Goal: Task Accomplishment & Management: Manage account settings

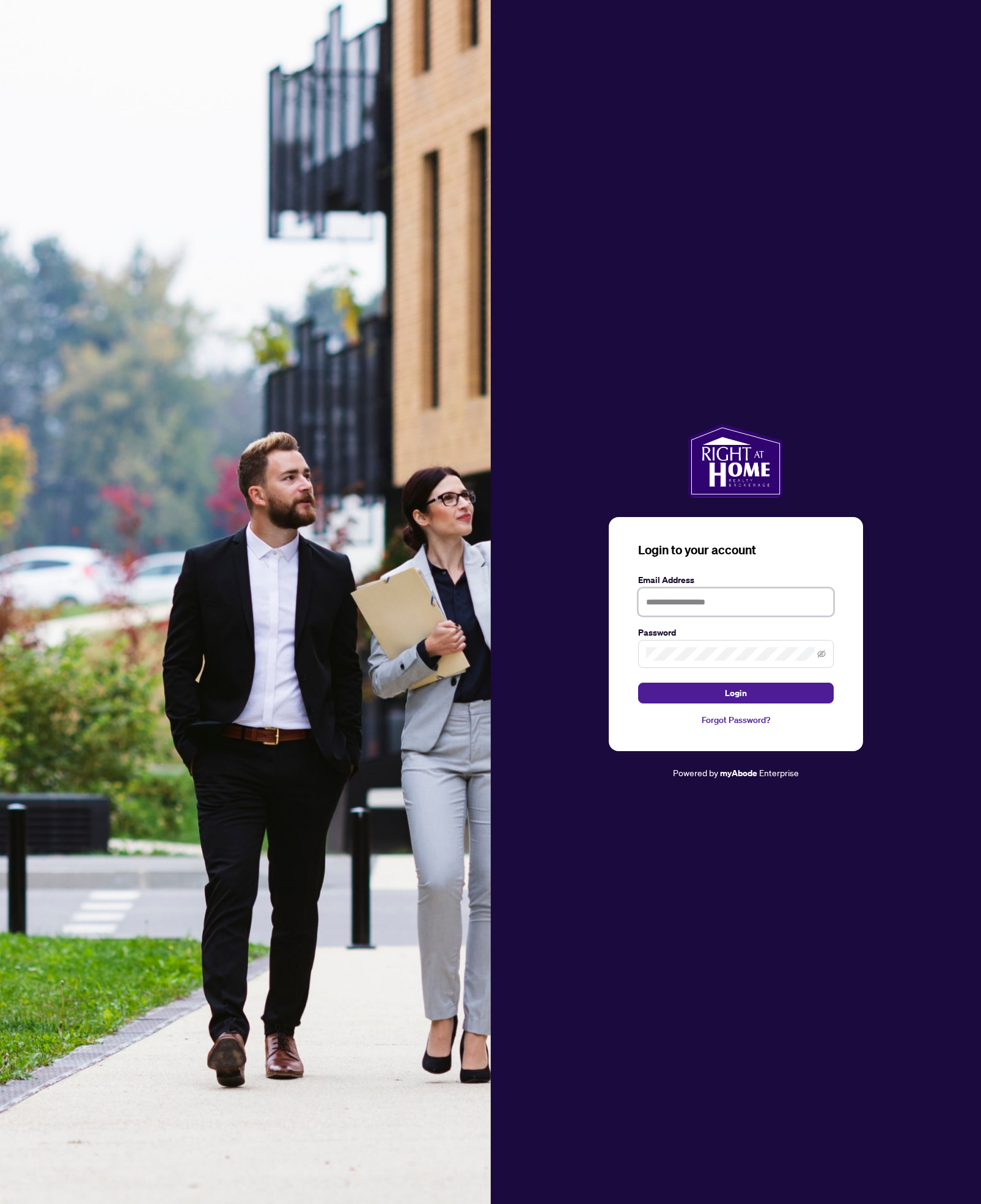
click at [702, 598] on input "text" at bounding box center [736, 602] width 196 height 28
type input "**********"
click at [638, 683] on button "Login" at bounding box center [736, 693] width 196 height 20
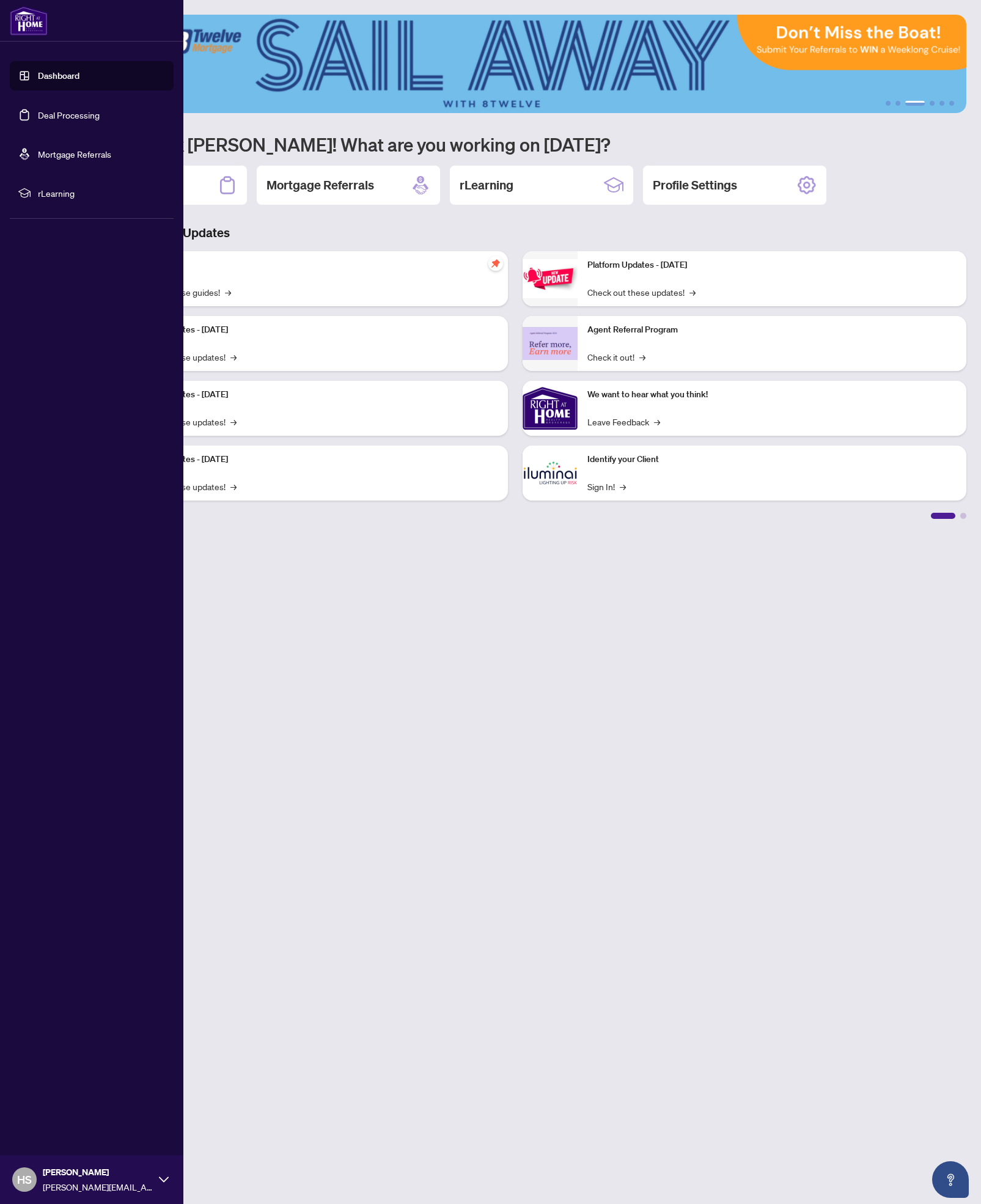
click at [38, 76] on link "Dashboard" at bounding box center [58, 76] width 42 height 11
click at [38, 111] on link "Deal Processing" at bounding box center [68, 114] width 61 height 11
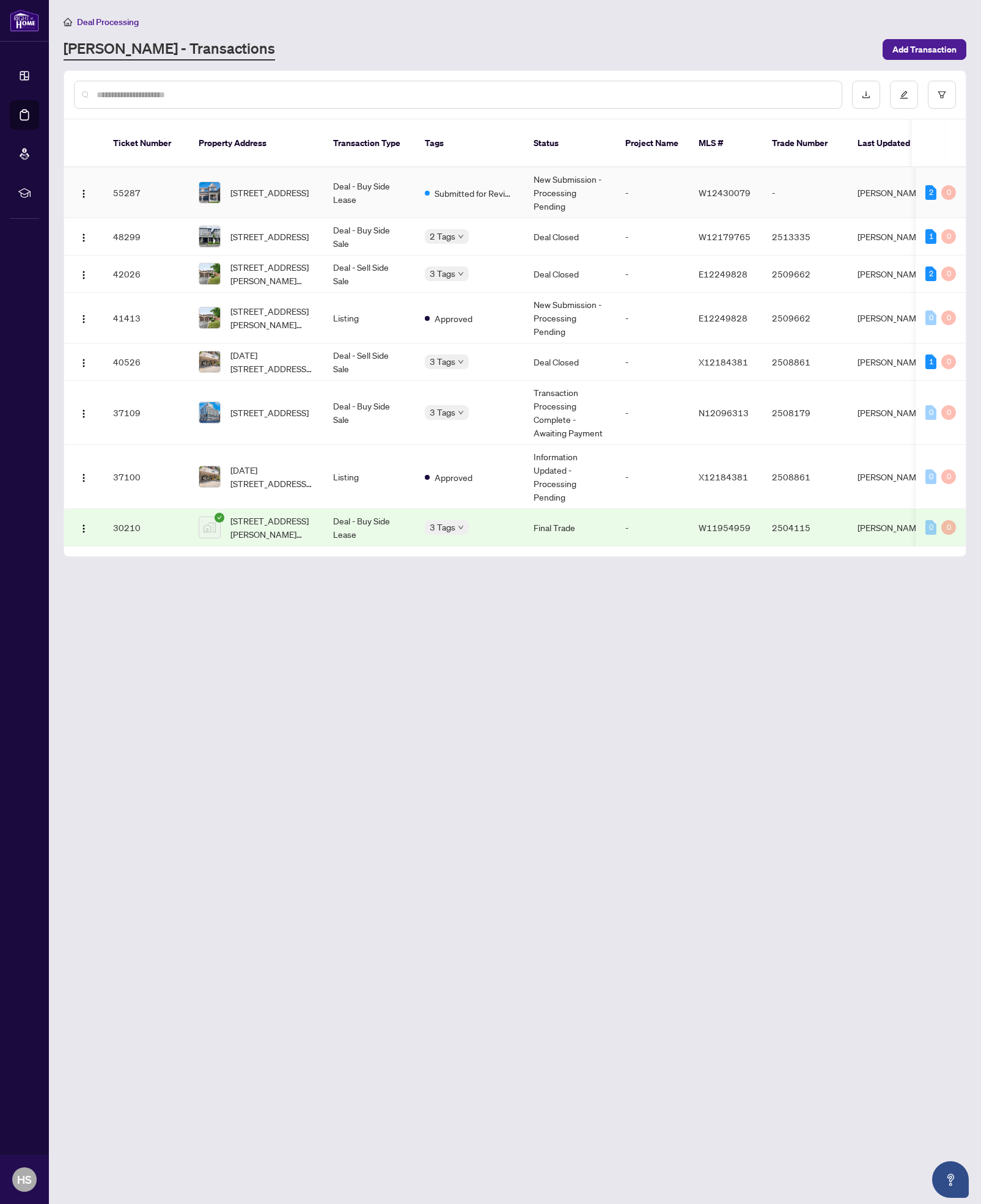
click at [353, 172] on td "Deal - Buy Side Lease" at bounding box center [368, 193] width 92 height 51
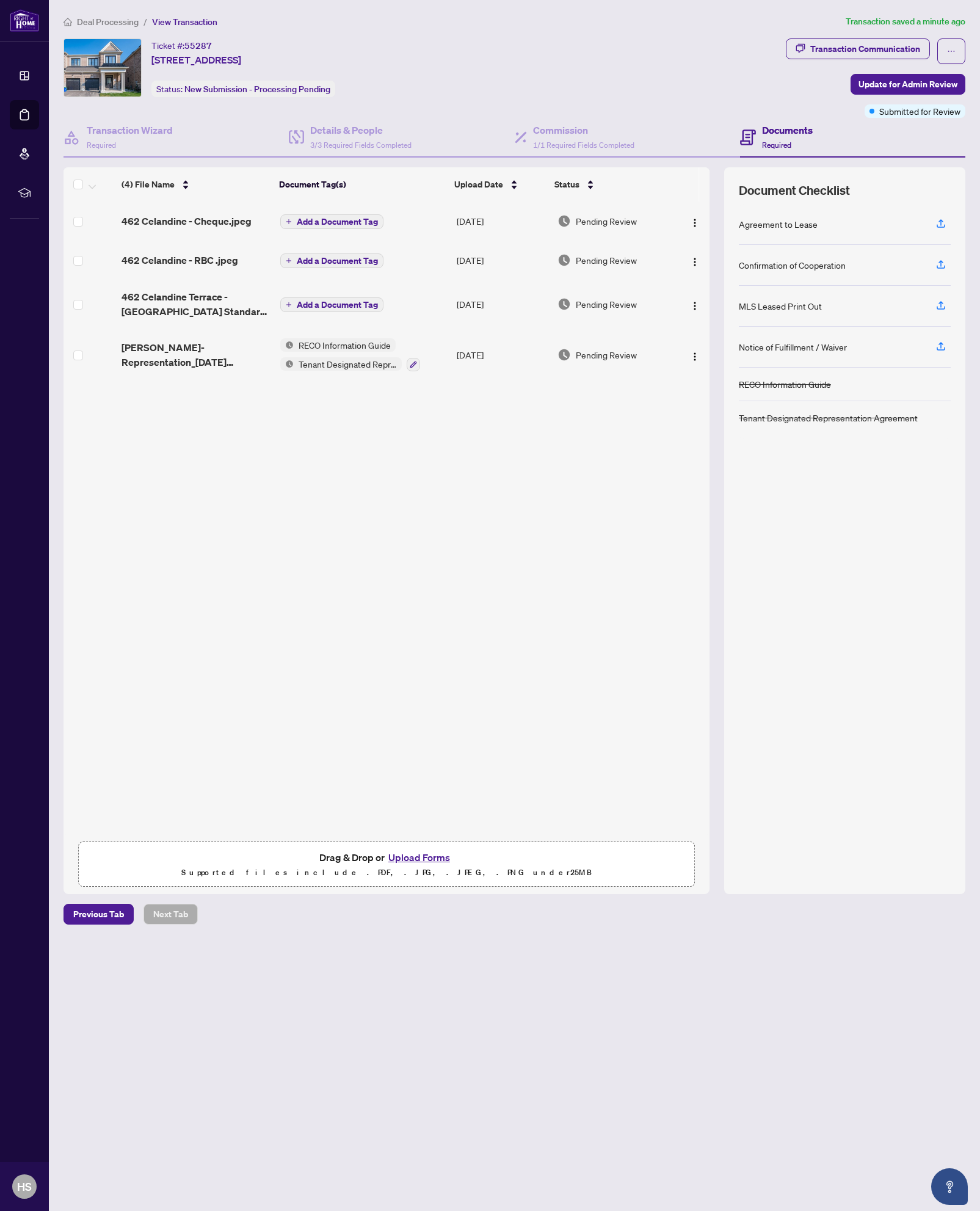
click at [675, 299] on td at bounding box center [692, 304] width 35 height 48
click at [693, 305] on img "button" at bounding box center [694, 305] width 10 height 10
click at [716, 443] on span "Archive" at bounding box center [750, 445] width 117 height 14
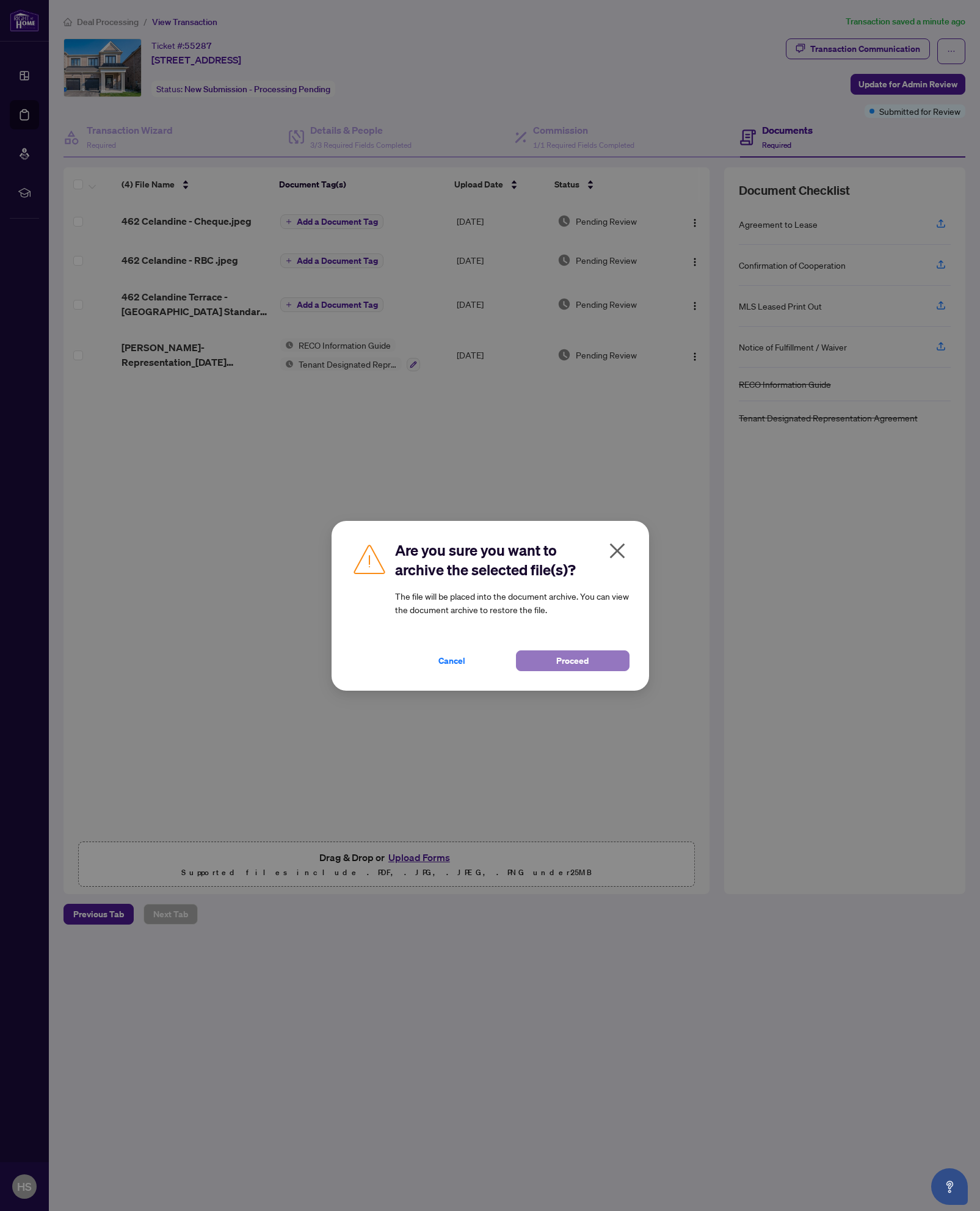
click at [614, 657] on button "Proceed" at bounding box center [573, 660] width 114 height 20
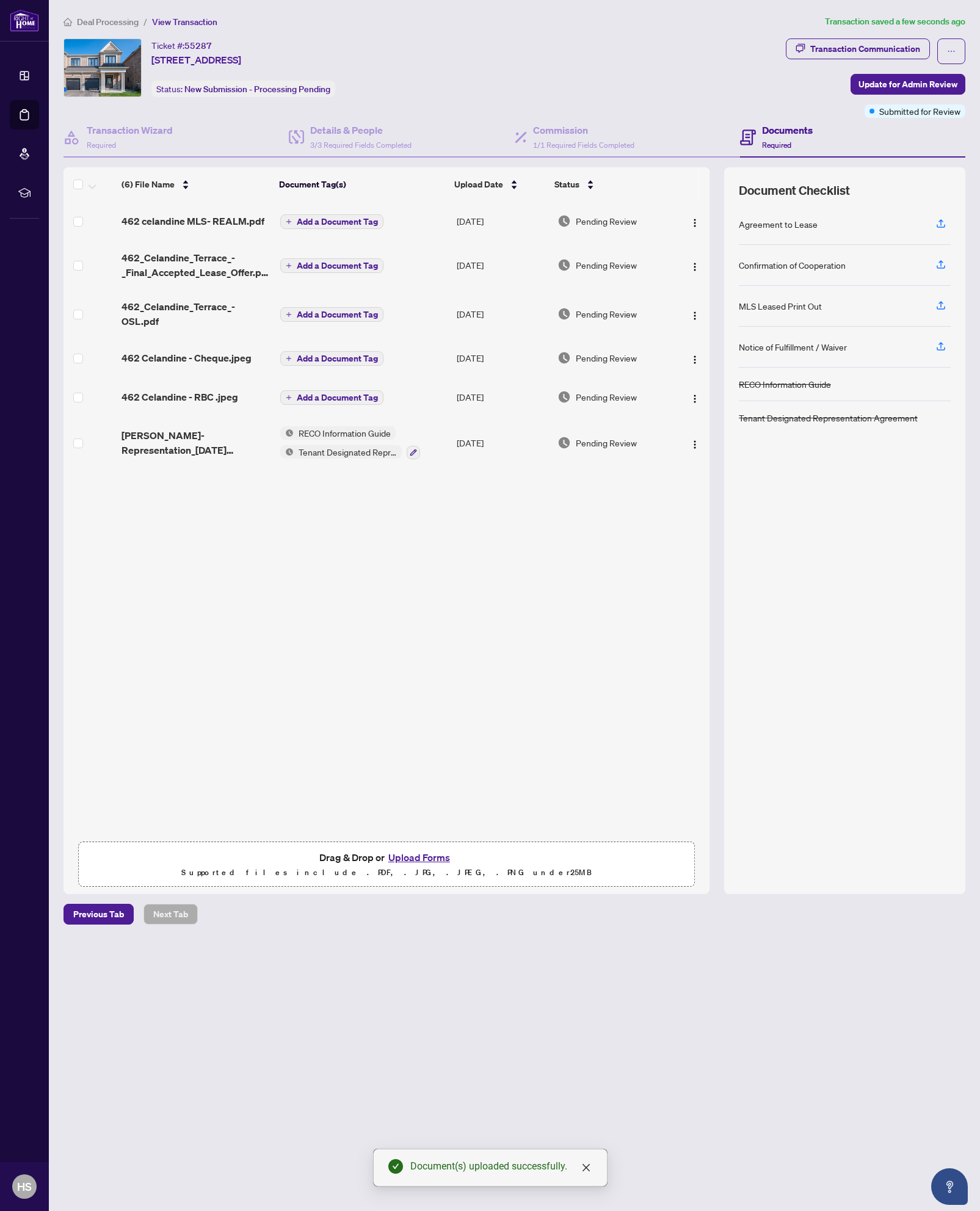
click at [317, 397] on span "Add a Document Tag" at bounding box center [337, 397] width 81 height 8
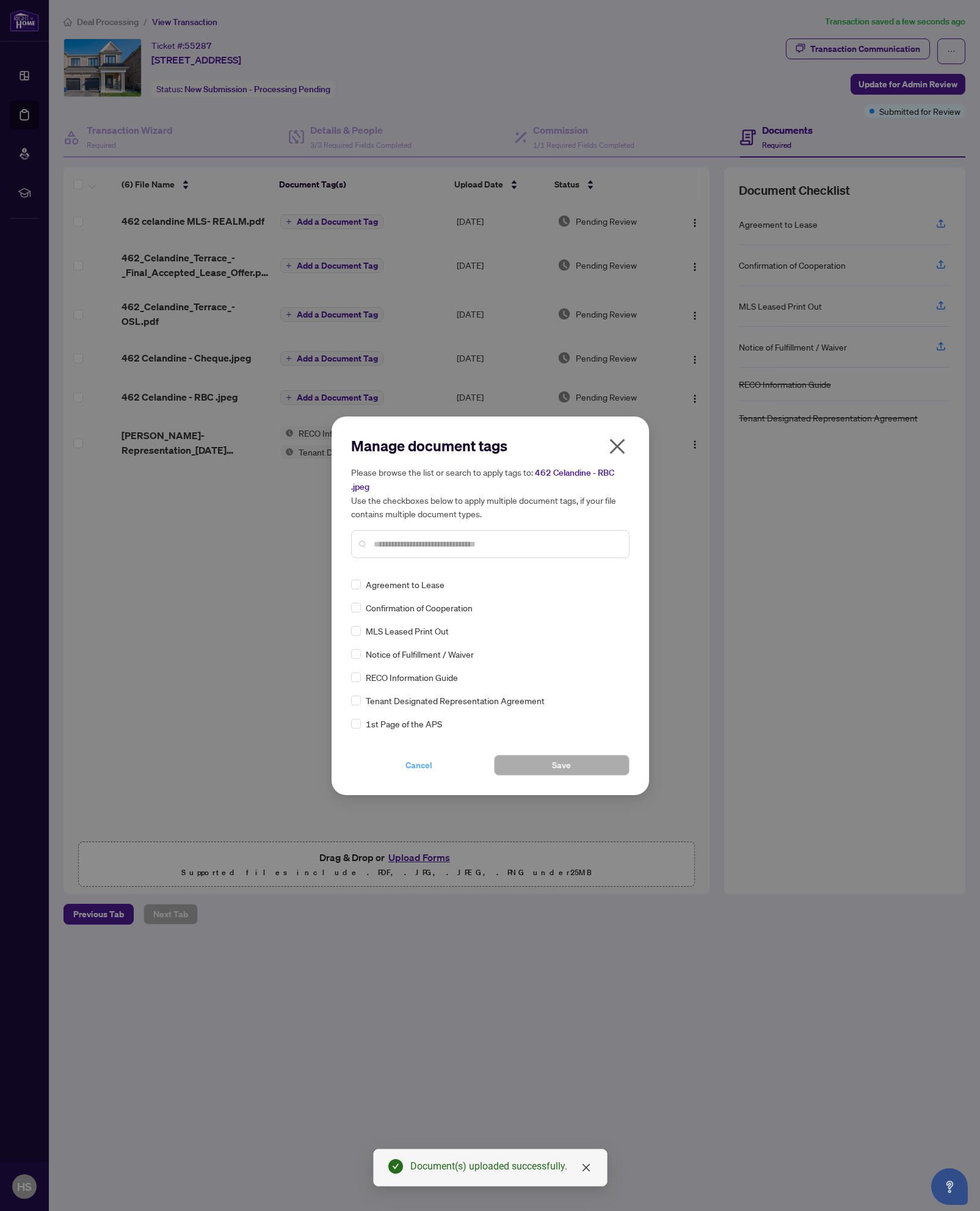
click at [420, 767] on span "Cancel" at bounding box center [418, 765] width 27 height 20
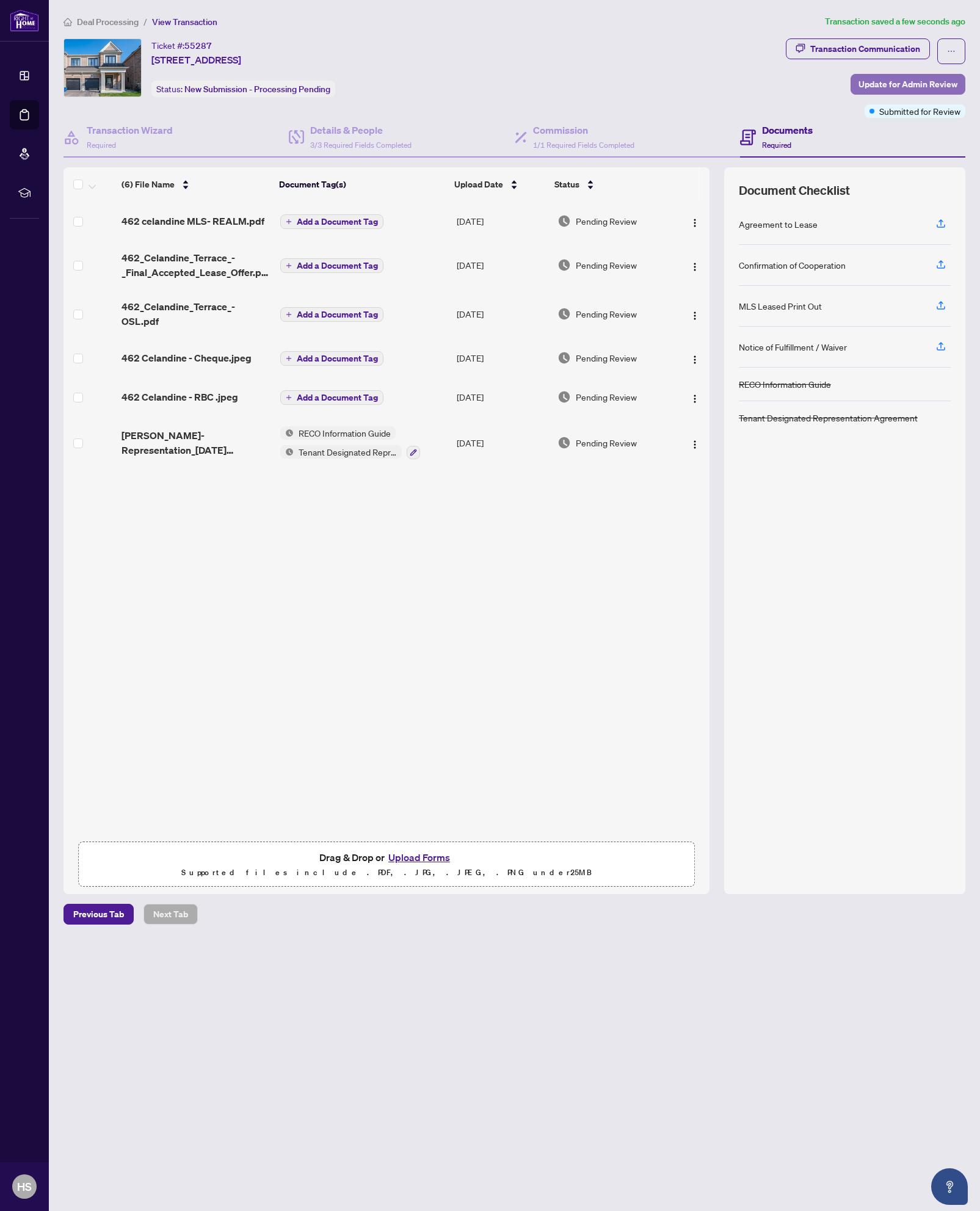
click at [868, 76] on span "Update for Admin Review" at bounding box center [908, 84] width 99 height 20
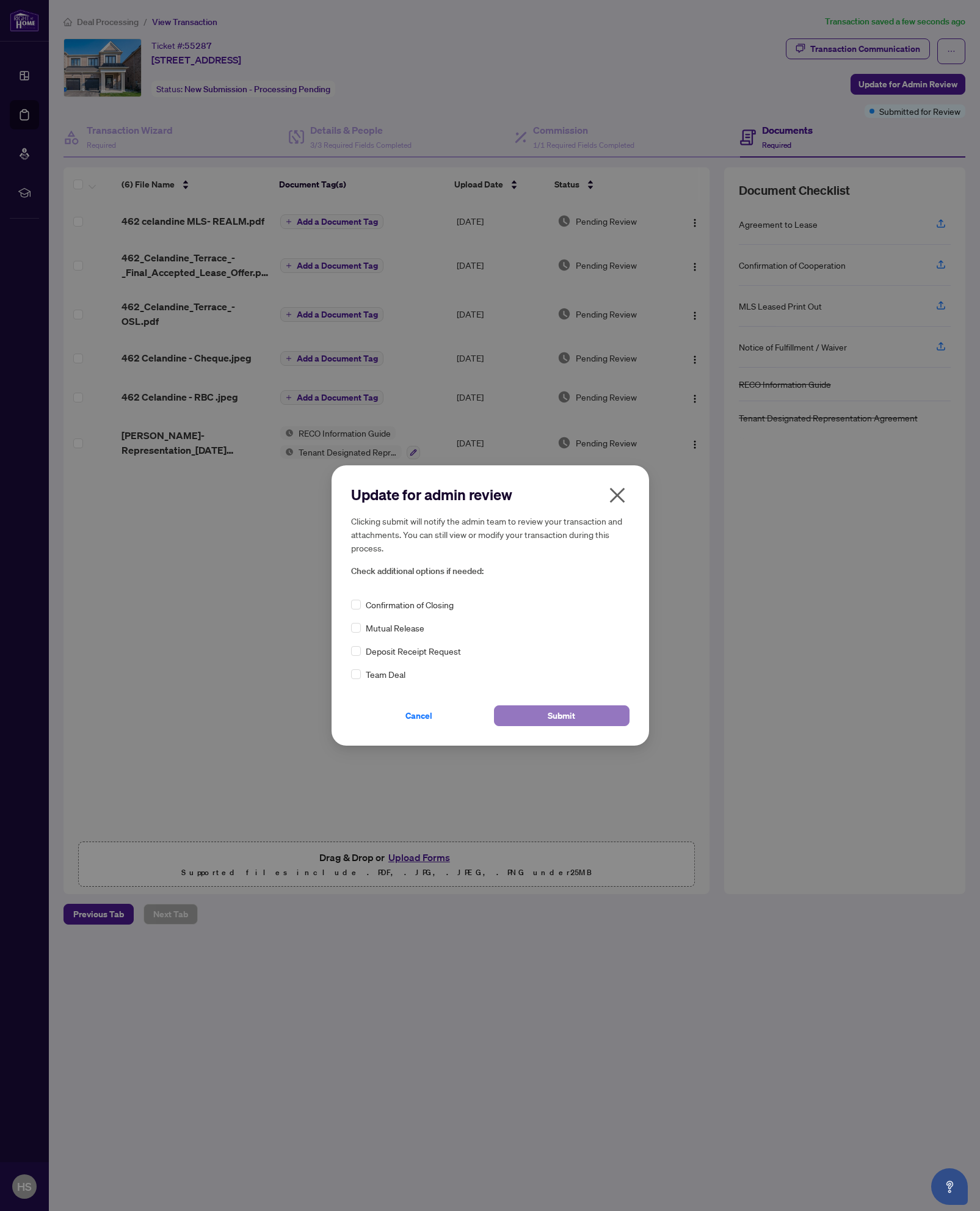
click at [524, 724] on button "Submit" at bounding box center [561, 715] width 136 height 20
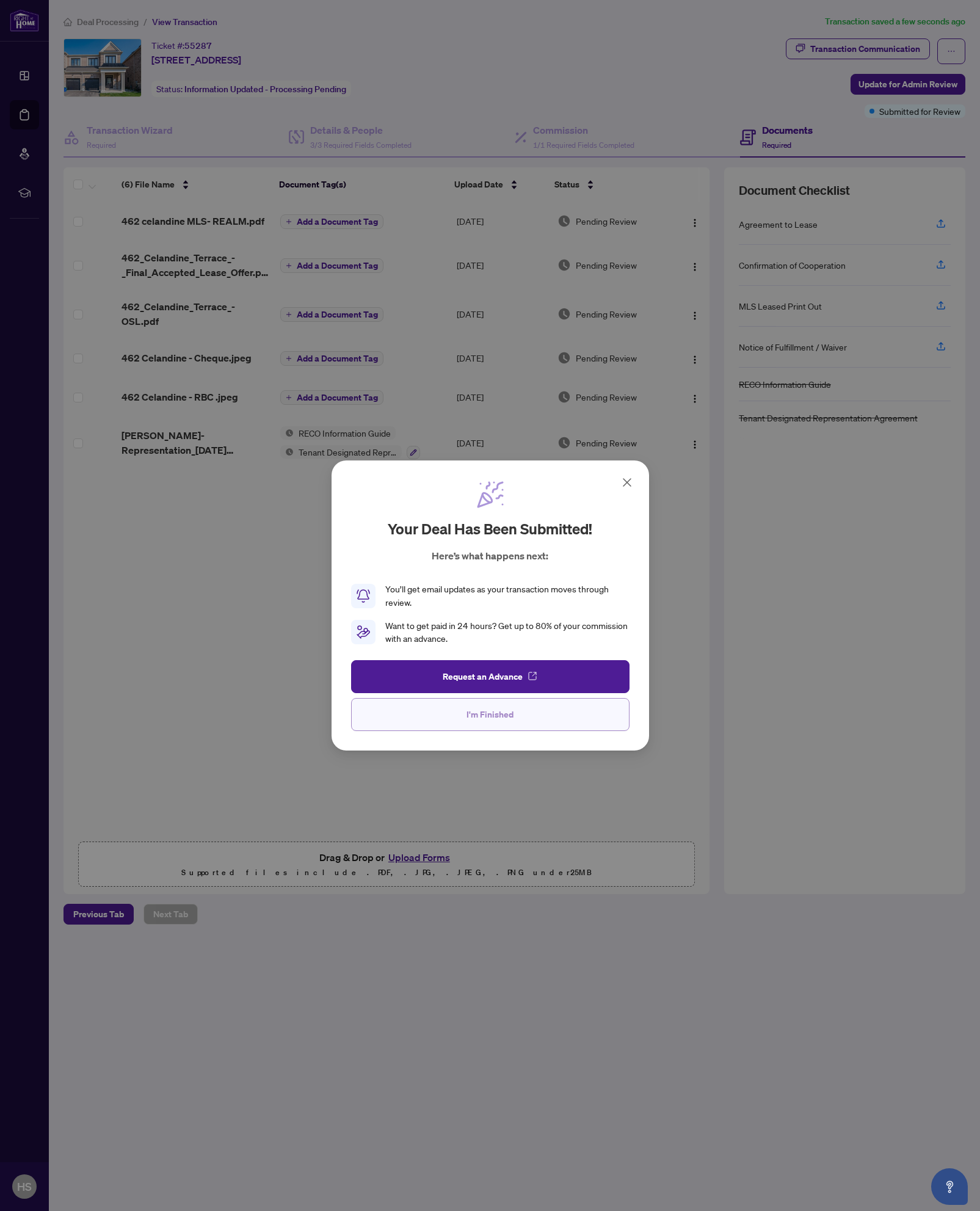
click at [560, 718] on button "I'm Finished" at bounding box center [491, 715] width 279 height 33
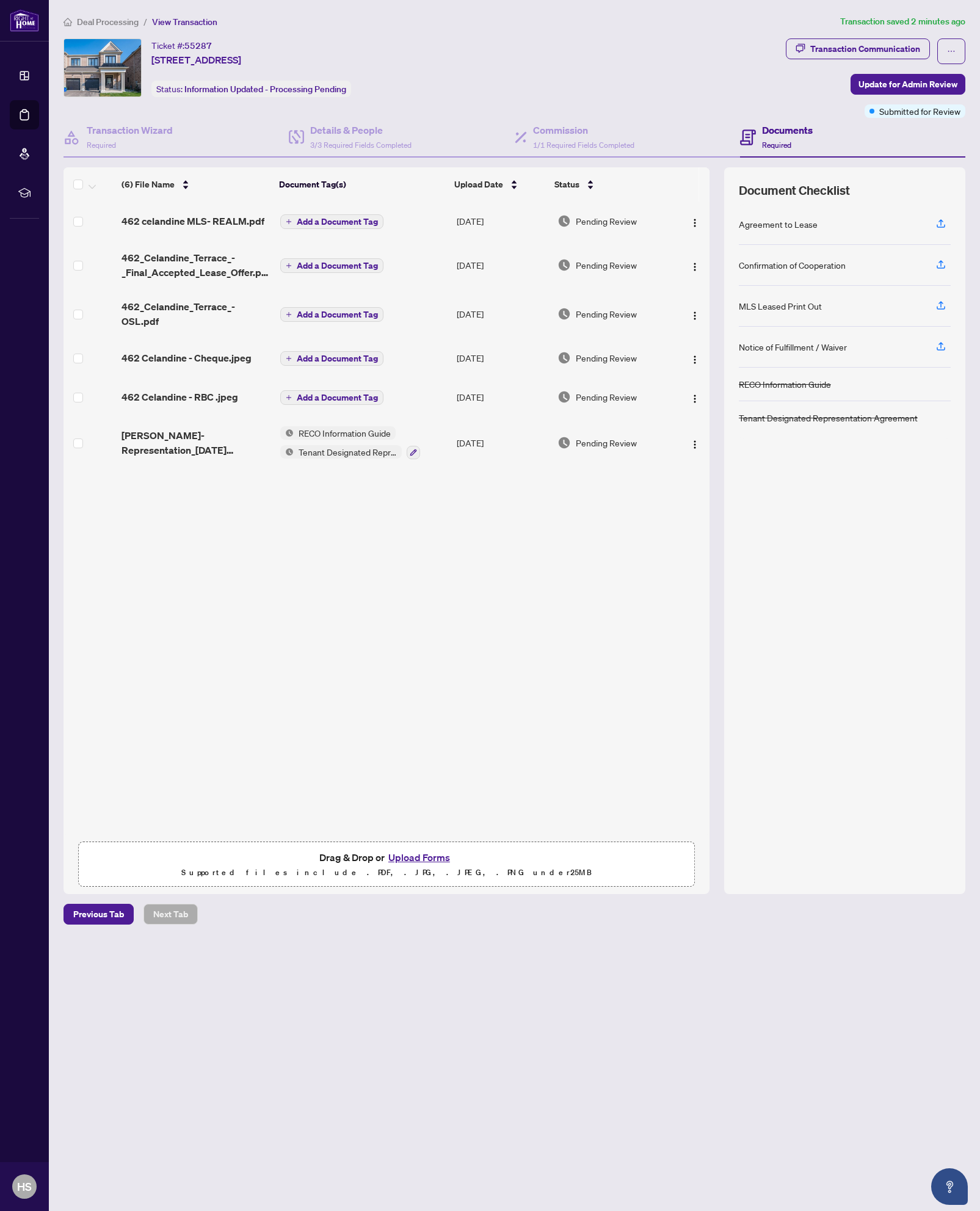
click at [164, 583] on div "(6) File Name Document Tag(s) Upload Date Status 462 celandine MLS- REALM.pdf A…" at bounding box center [386, 518] width 646 height 634
click at [332, 598] on div "(6) File Name Document Tag(s) Upload Date Status 462 celandine MLS- REALM.pdf A…" at bounding box center [386, 518] width 646 height 634
